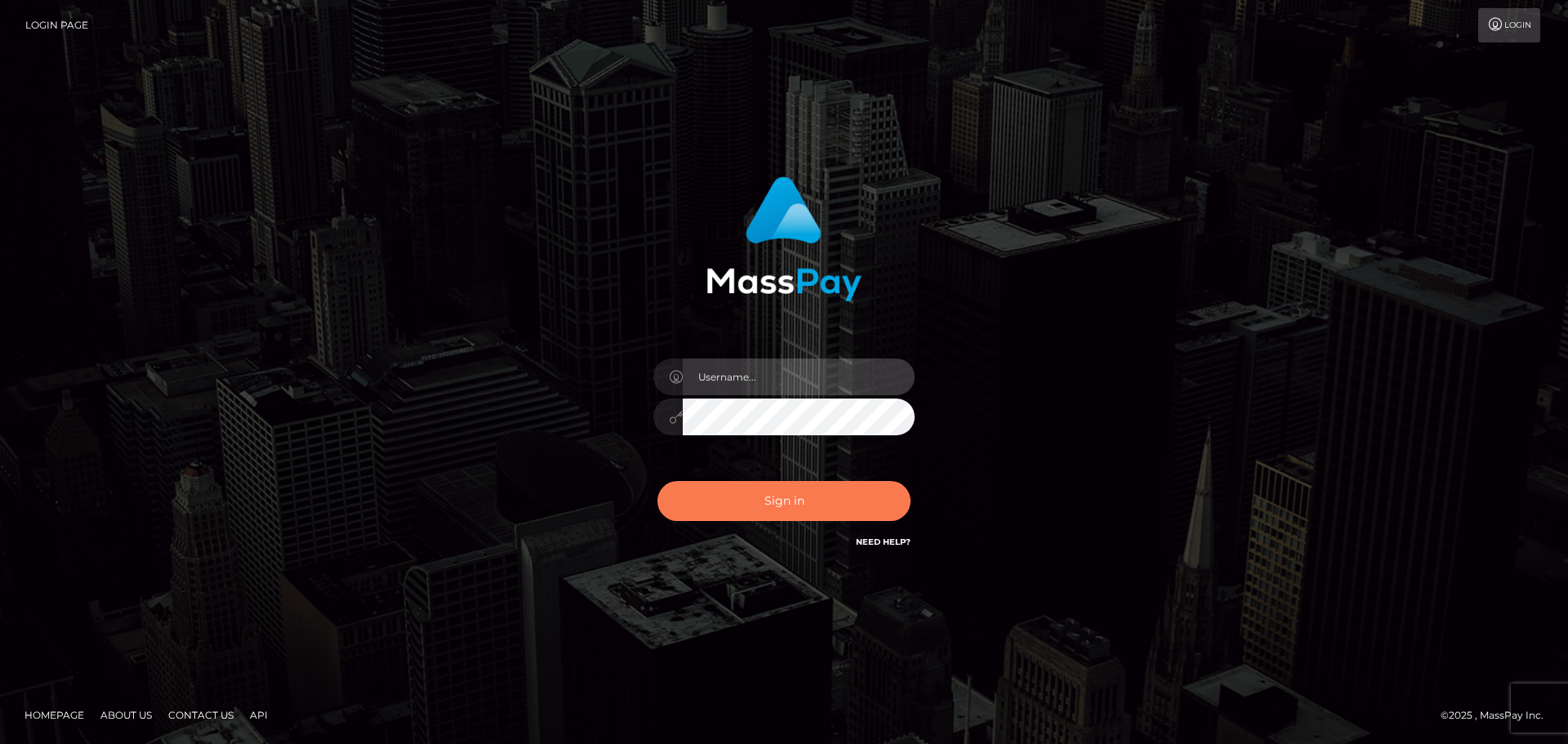
type input "abarrett2"
click at [807, 512] on button "Sign in" at bounding box center [784, 502] width 253 height 40
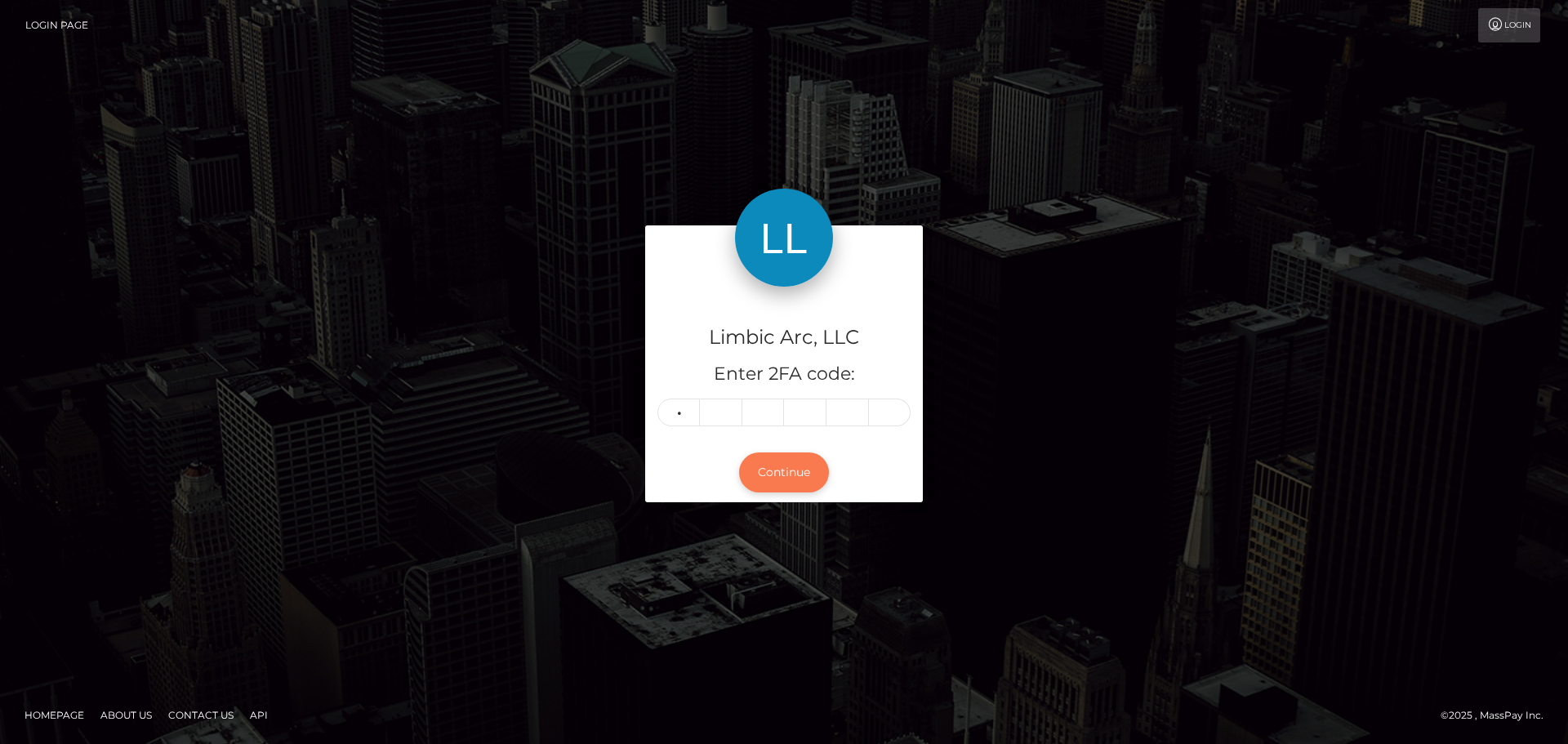
type input "4"
type input "0"
type input "1"
type input "0"
type input "3"
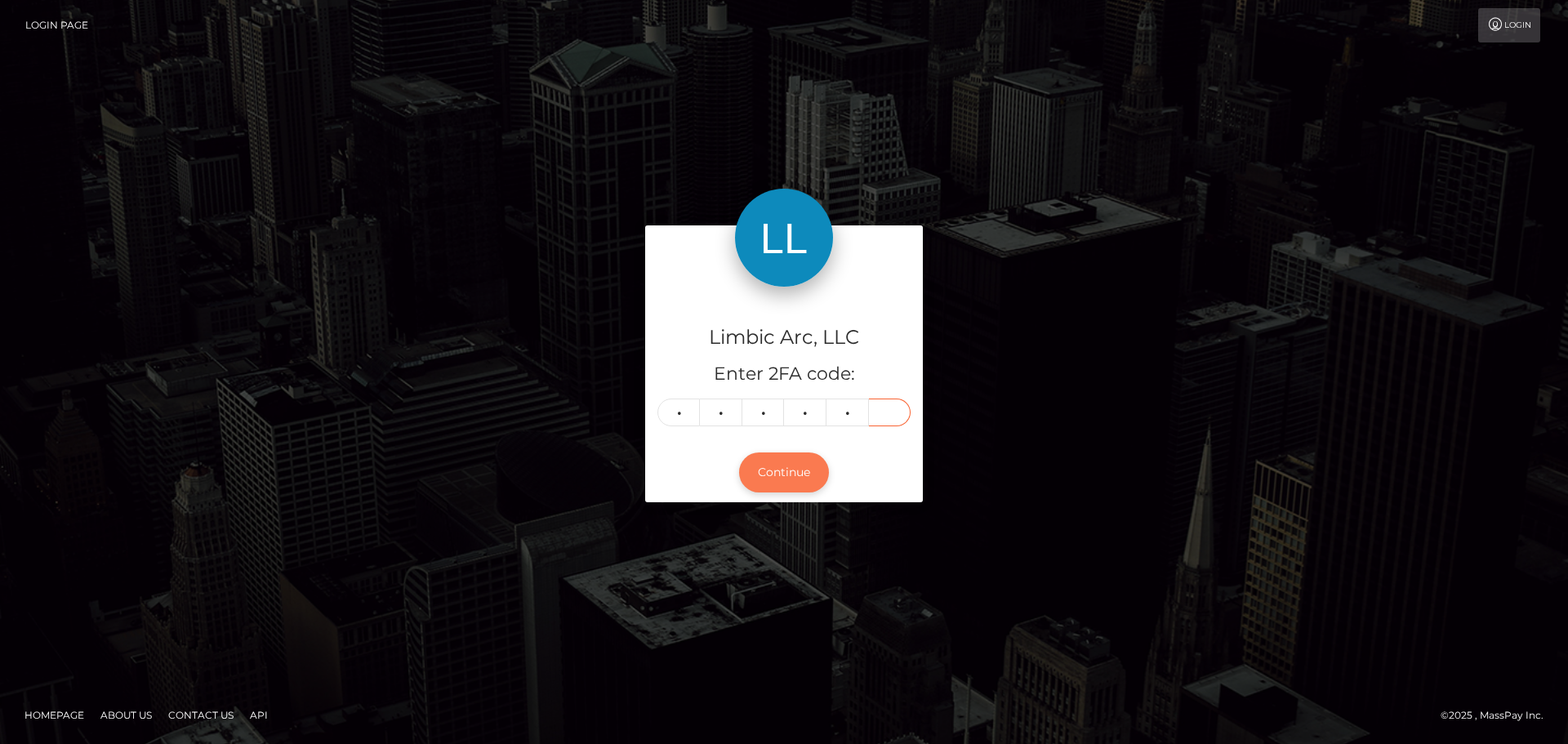
type input "3"
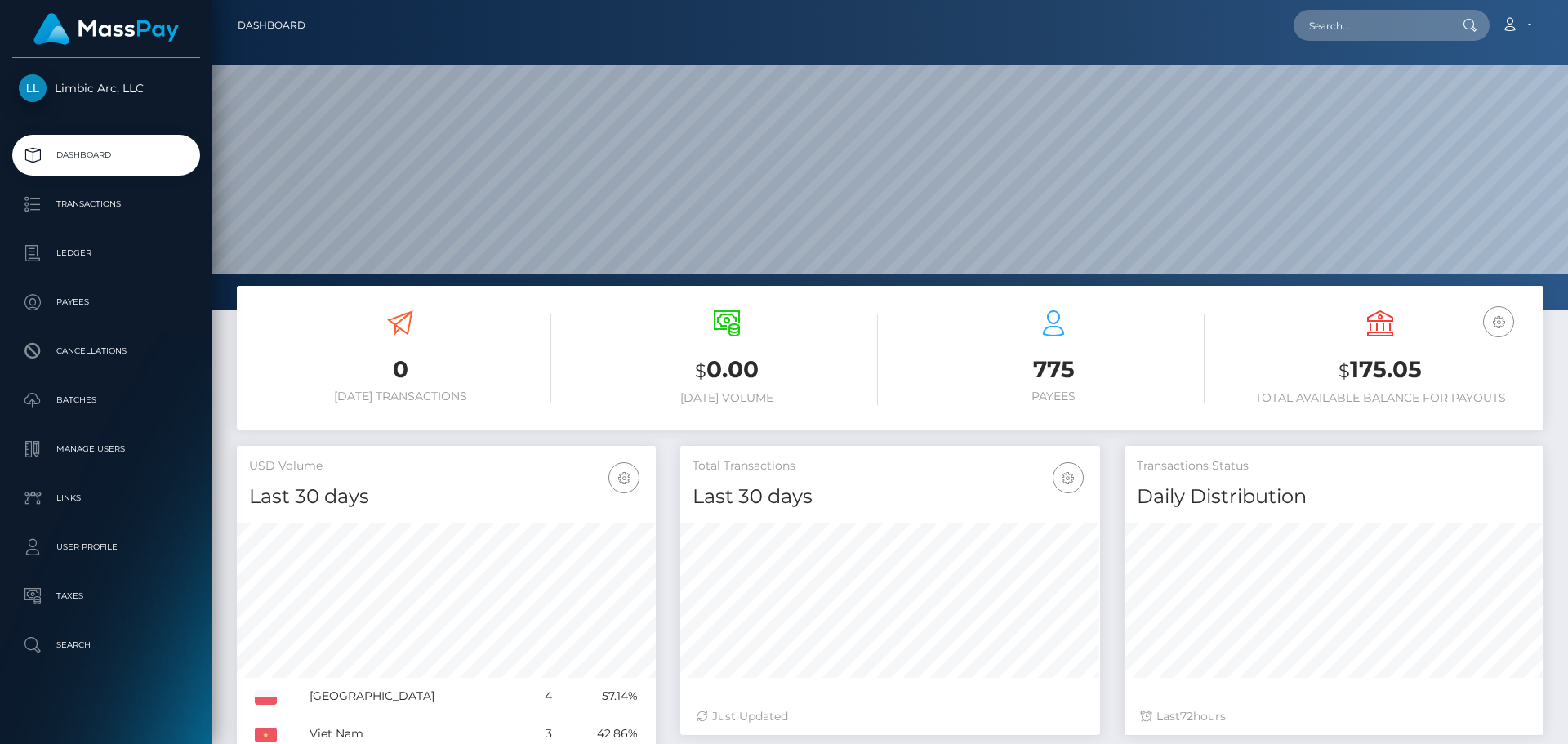
scroll to position [290, 419]
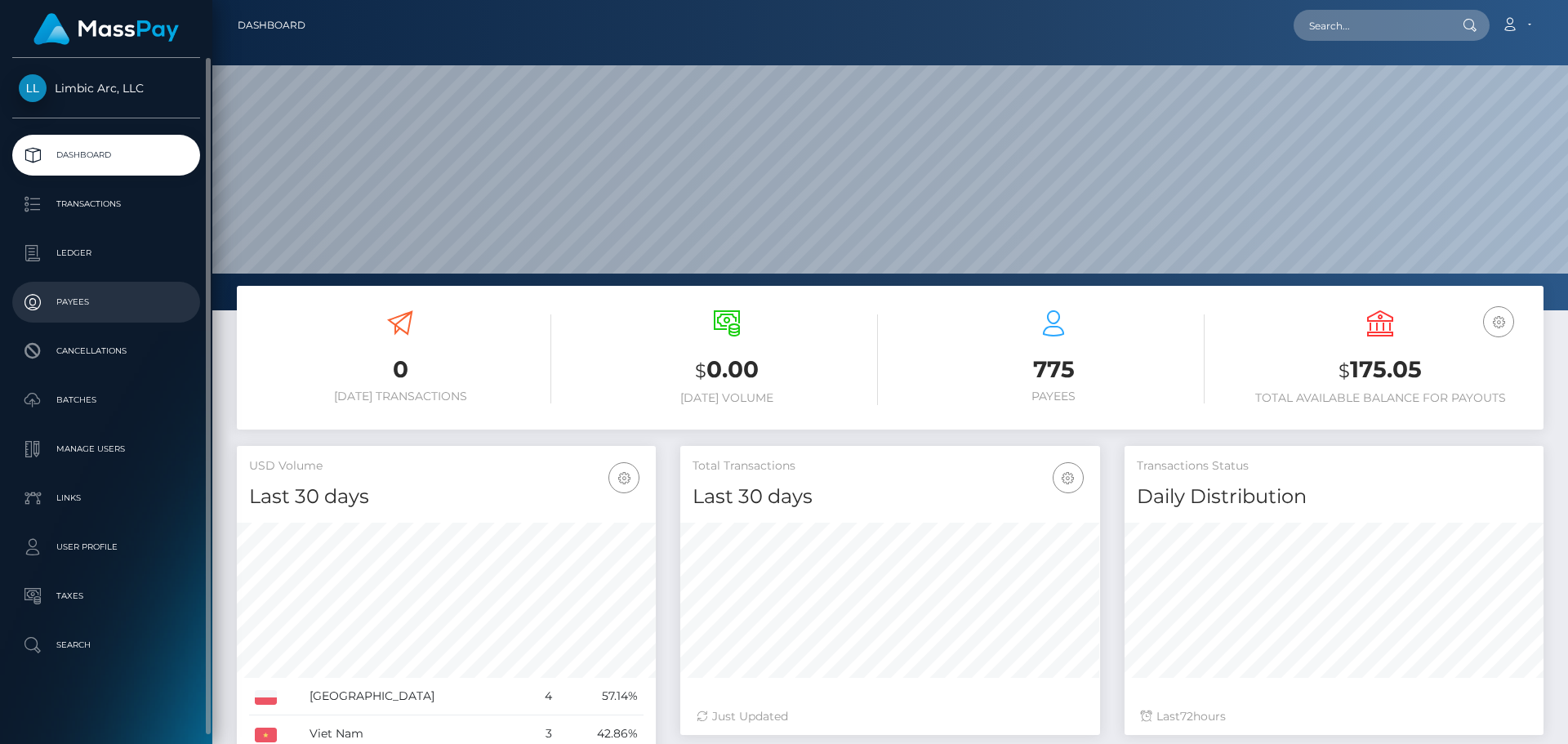
click at [80, 292] on p "Payees" at bounding box center [106, 302] width 175 height 25
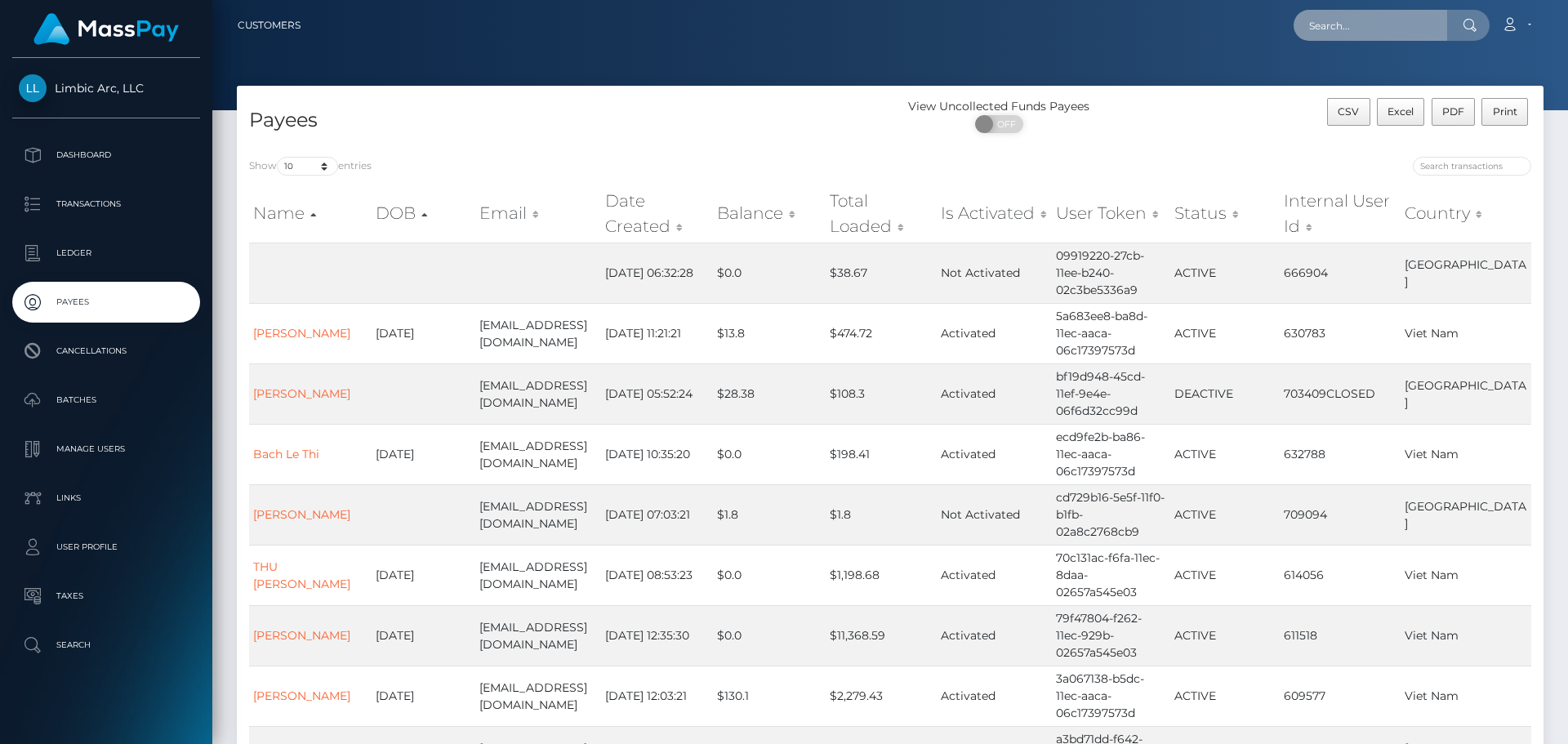
click at [1361, 30] on input "text" at bounding box center [1371, 26] width 154 height 31
type input "709724"
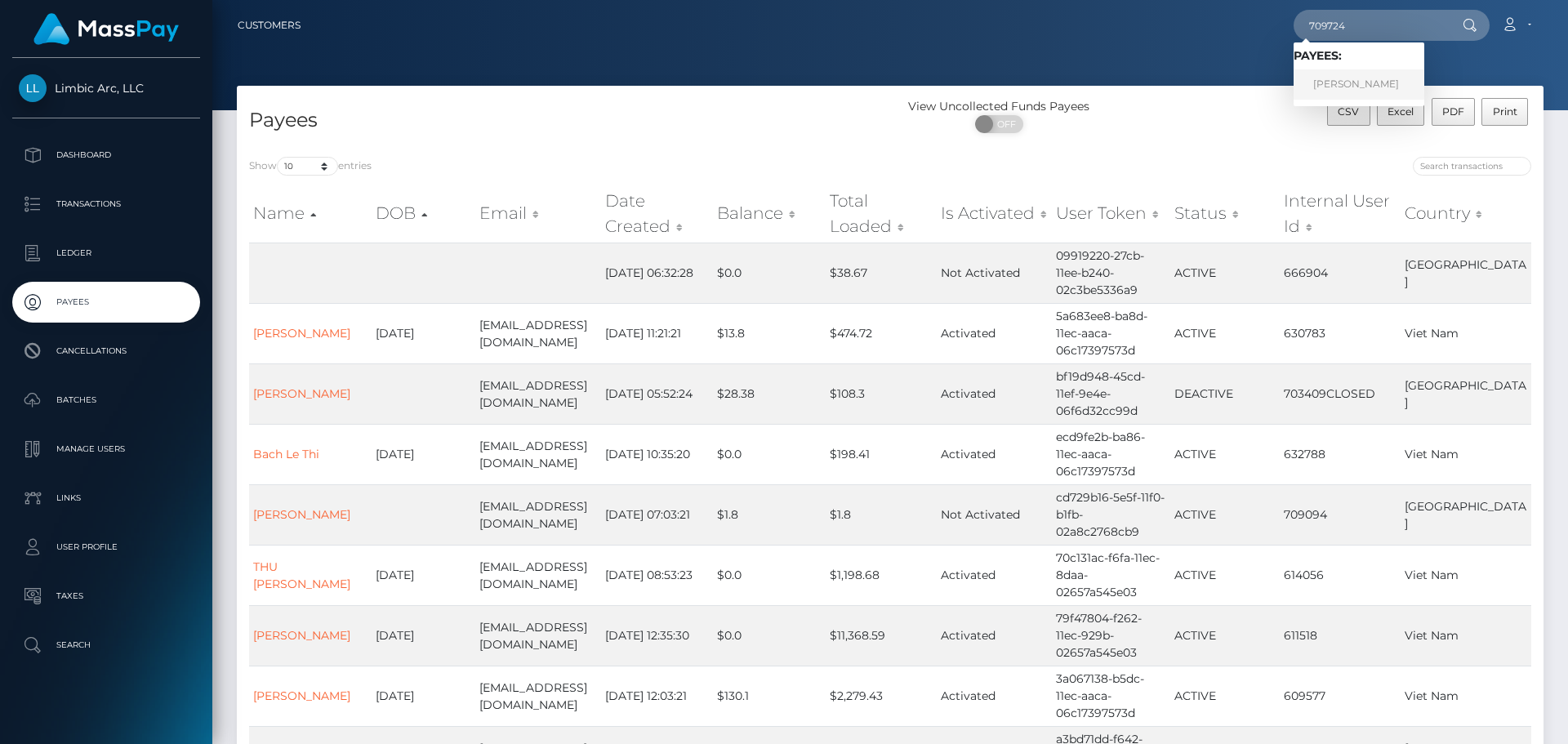
click at [1358, 80] on link "Roberta Giustetto" at bounding box center [1359, 84] width 131 height 30
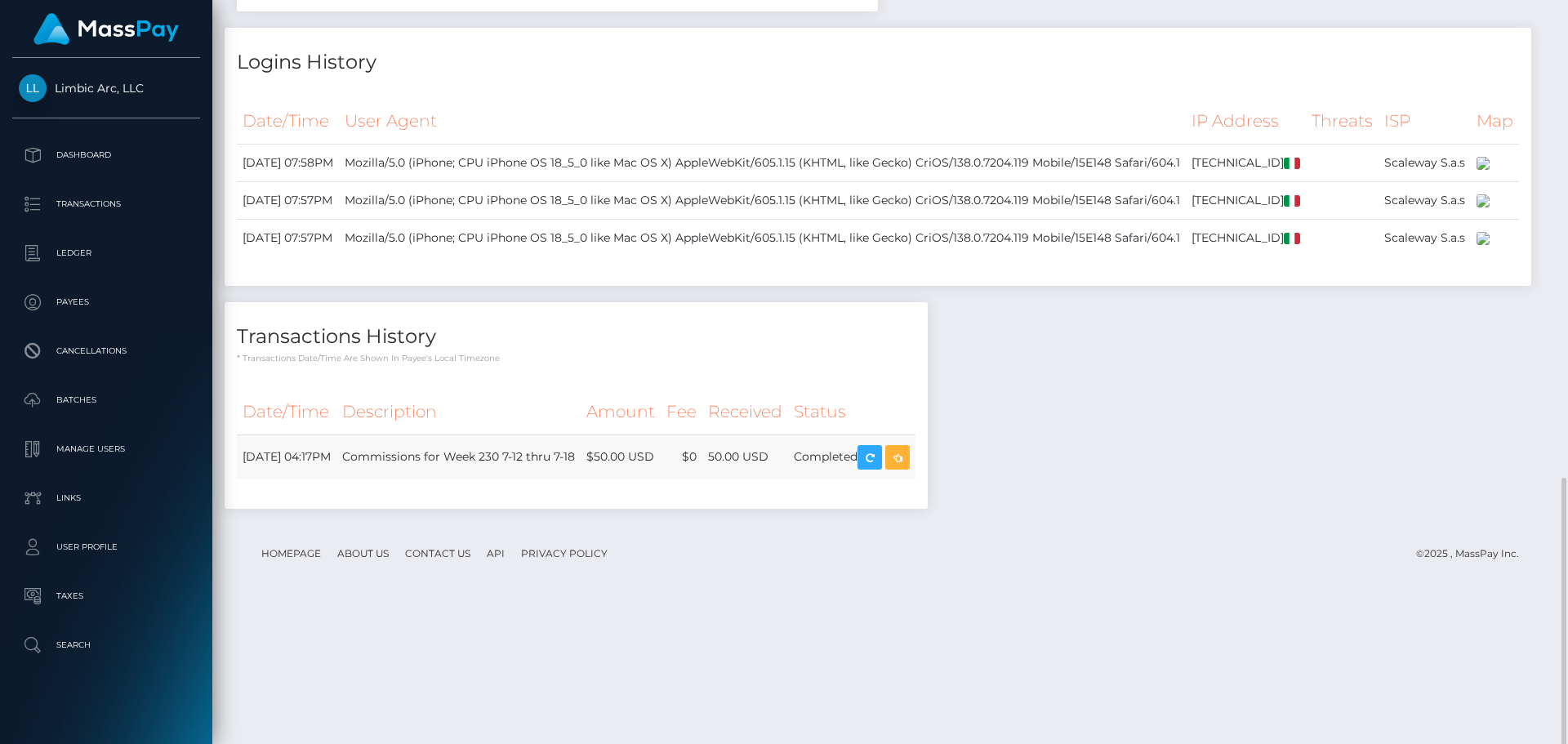
scroll to position [958, 0]
